Goal: Information Seeking & Learning: Understand process/instructions

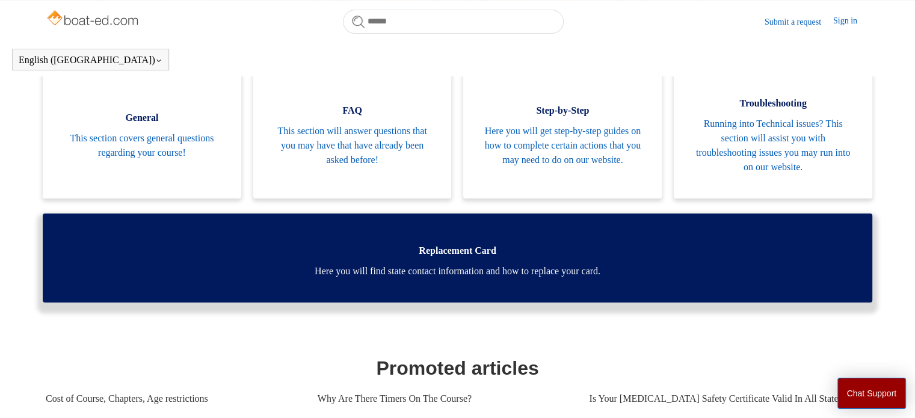
scroll to position [245, 0]
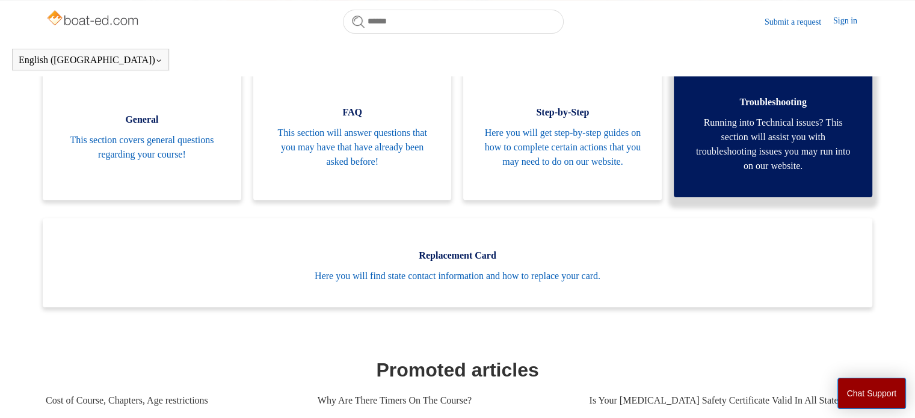
drag, startPoint x: 760, startPoint y: 183, endPoint x: 743, endPoint y: 134, distance: 51.5
click at [743, 134] on span "Running into Technical issues? This section will assist you with troubleshootin…" at bounding box center [773, 144] width 162 height 58
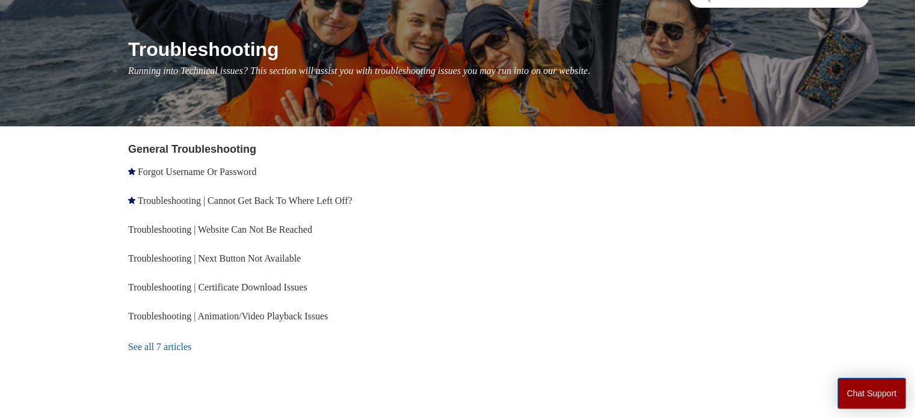
scroll to position [123, 0]
click at [172, 348] on link "See all 7 articles" at bounding box center [294, 347] width 333 height 32
click at [281, 200] on link "Troubleshooting | Cannot Get Back To Where Left Off?" at bounding box center [245, 200] width 215 height 10
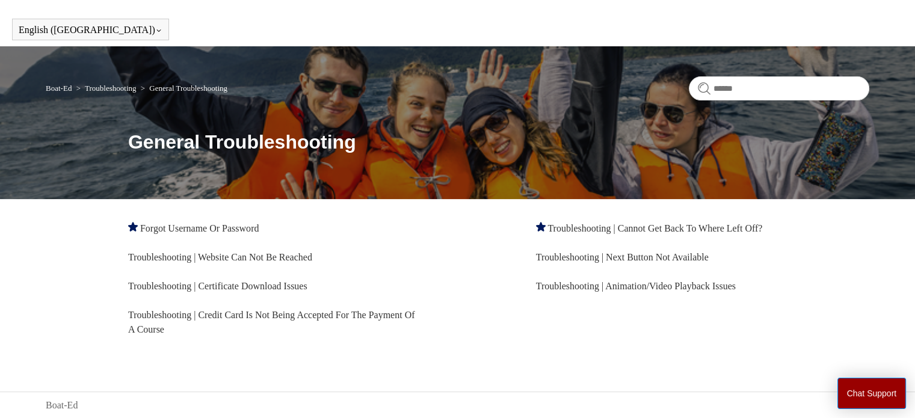
scroll to position [30, 0]
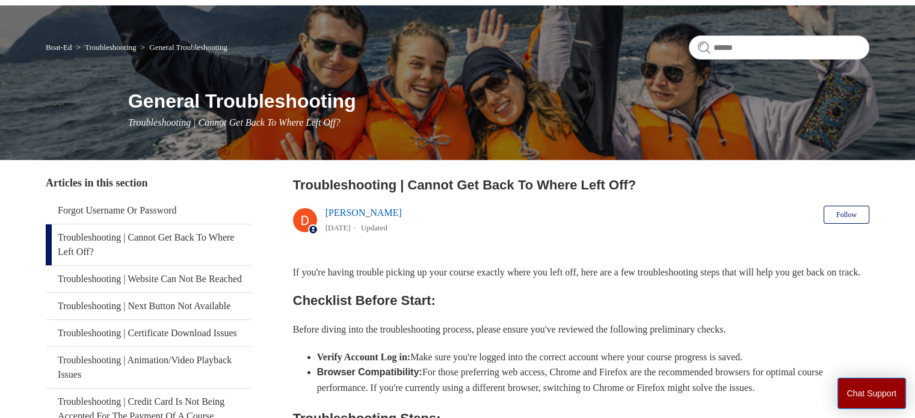
scroll to position [72, 0]
